Goal: Transaction & Acquisition: Download file/media

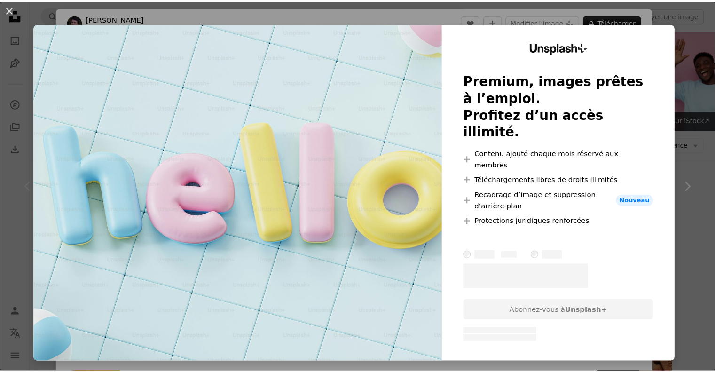
scroll to position [141, 0]
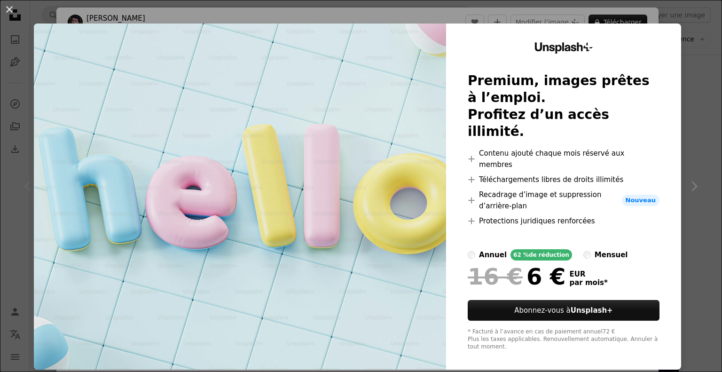
click at [675, 103] on div "An X shape Unsplash+ Premium, images prêtes à l’emploi. Profitez d’un accès ill…" at bounding box center [361, 186] width 722 height 372
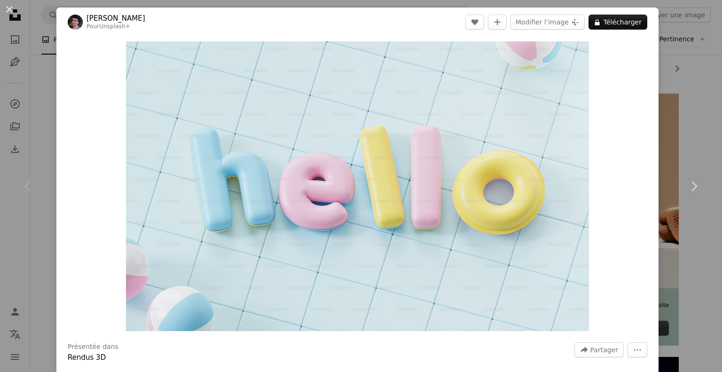
click at [9, 4] on button "An X shape" at bounding box center [9, 9] width 11 height 11
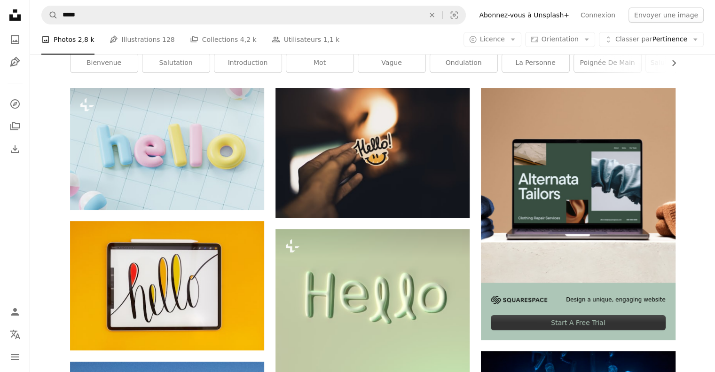
scroll to position [141, 0]
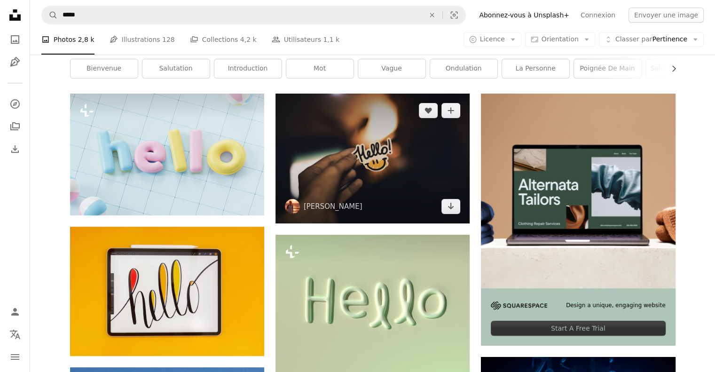
click at [381, 187] on img at bounding box center [373, 159] width 194 height 130
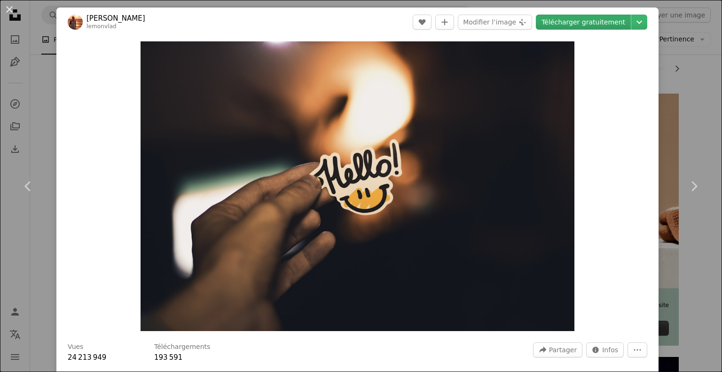
click at [562, 24] on link "Télécharger gratuitement" at bounding box center [583, 22] width 95 height 15
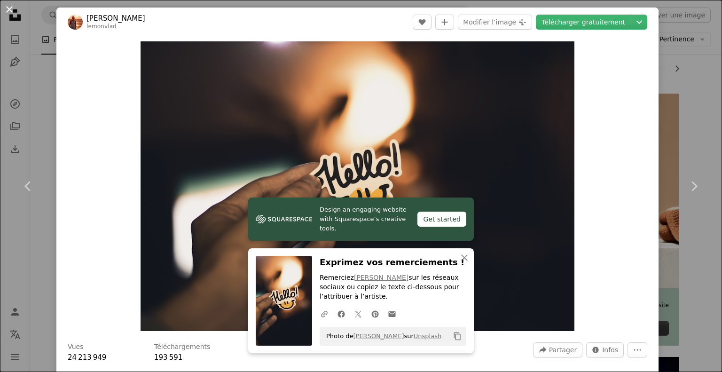
click at [8, 9] on button "An X shape" at bounding box center [9, 9] width 11 height 11
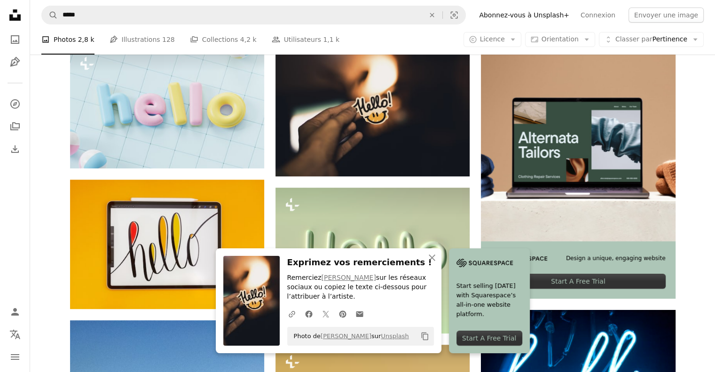
scroll to position [282, 0]
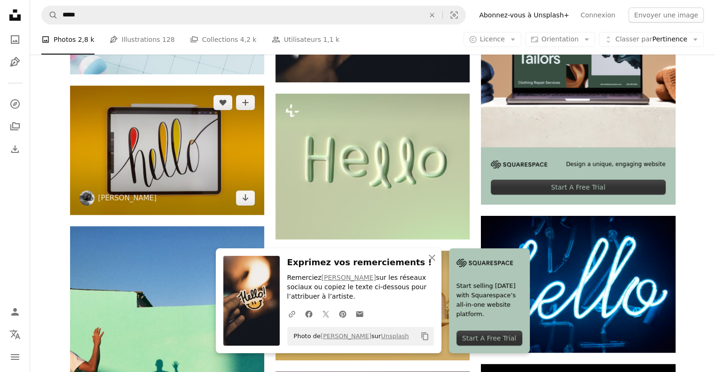
click at [158, 177] on img at bounding box center [167, 150] width 194 height 129
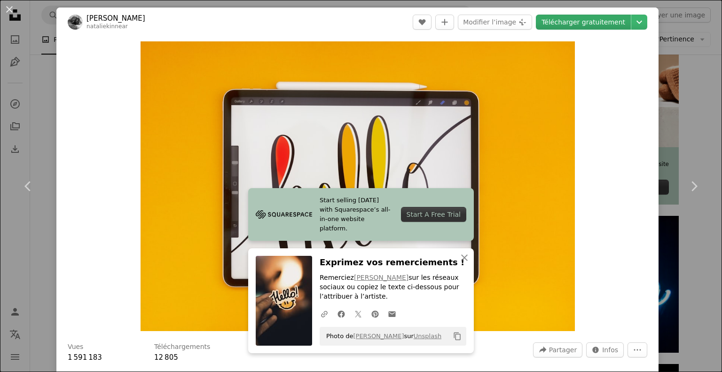
click at [547, 23] on link "Télécharger gratuitement" at bounding box center [583, 22] width 95 height 15
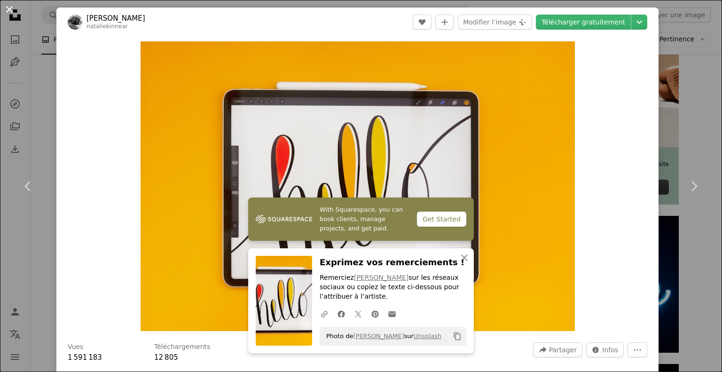
click at [13, 7] on button "An X shape" at bounding box center [9, 9] width 11 height 11
